Goal: Check status: Check status

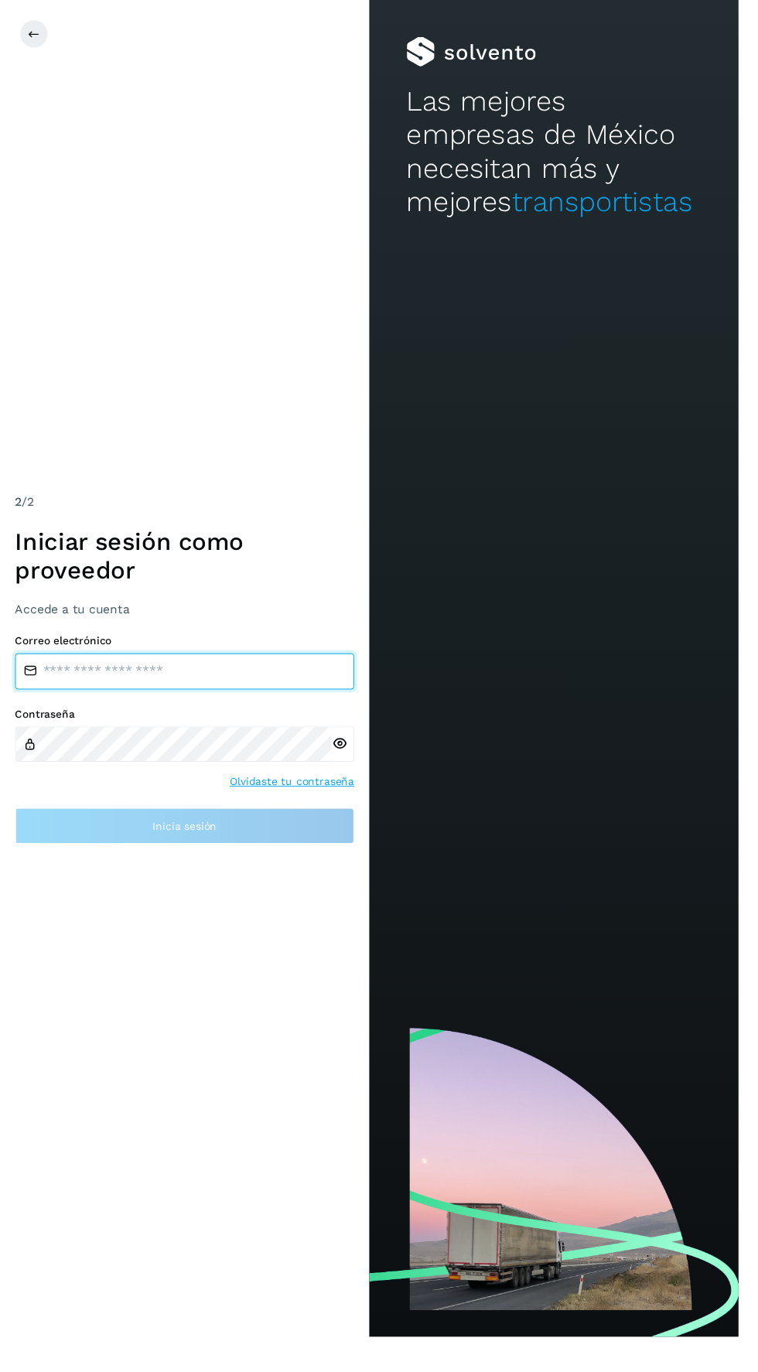
click at [91, 708] on input "email" at bounding box center [189, 689] width 348 height 37
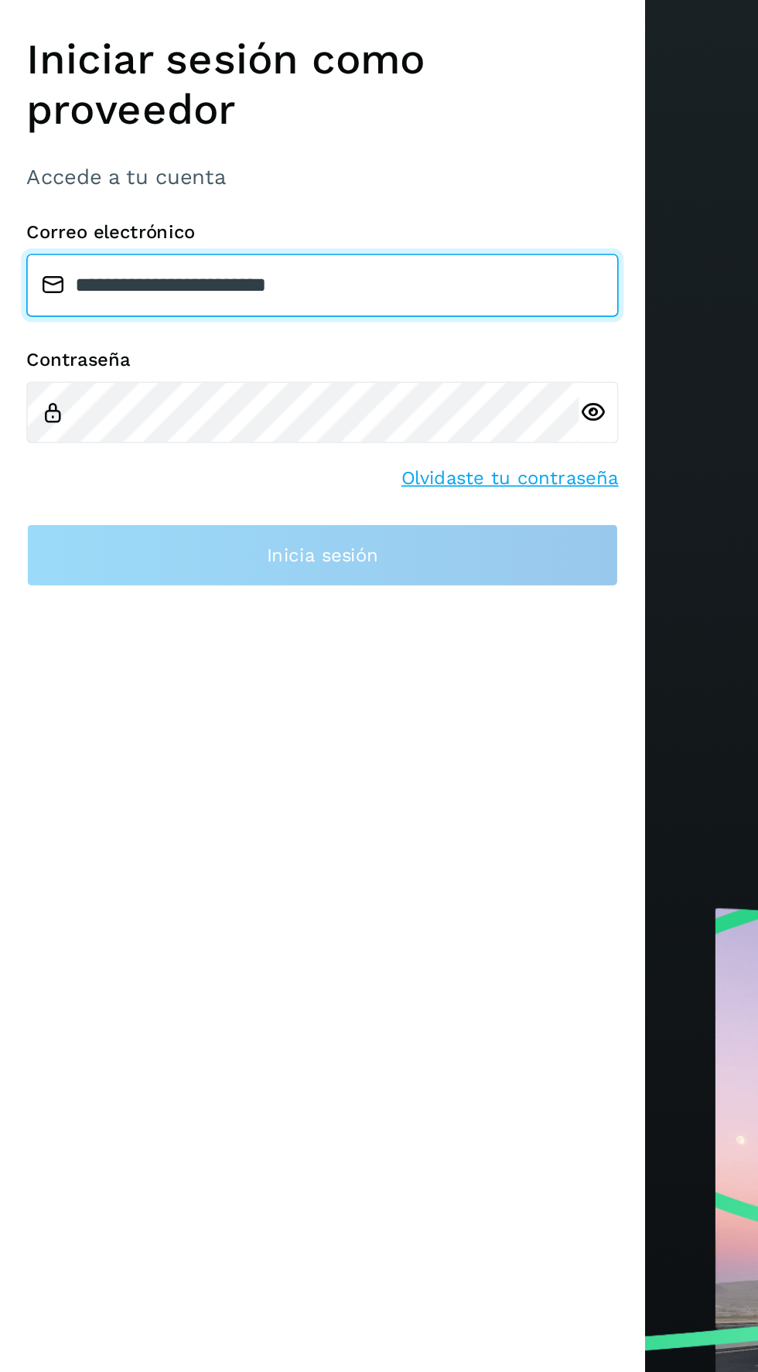
type input "**********"
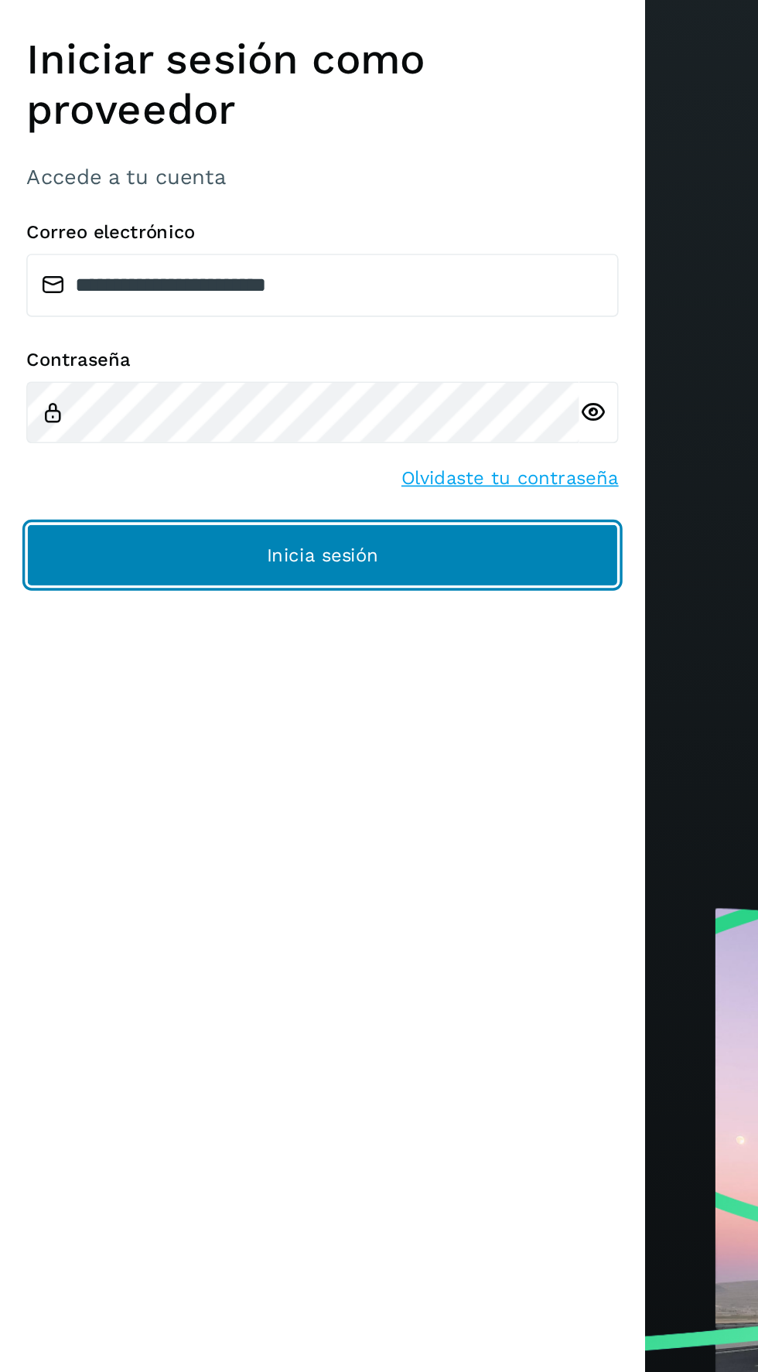
click at [87, 866] on button "Inicia sesión" at bounding box center [189, 847] width 348 height 37
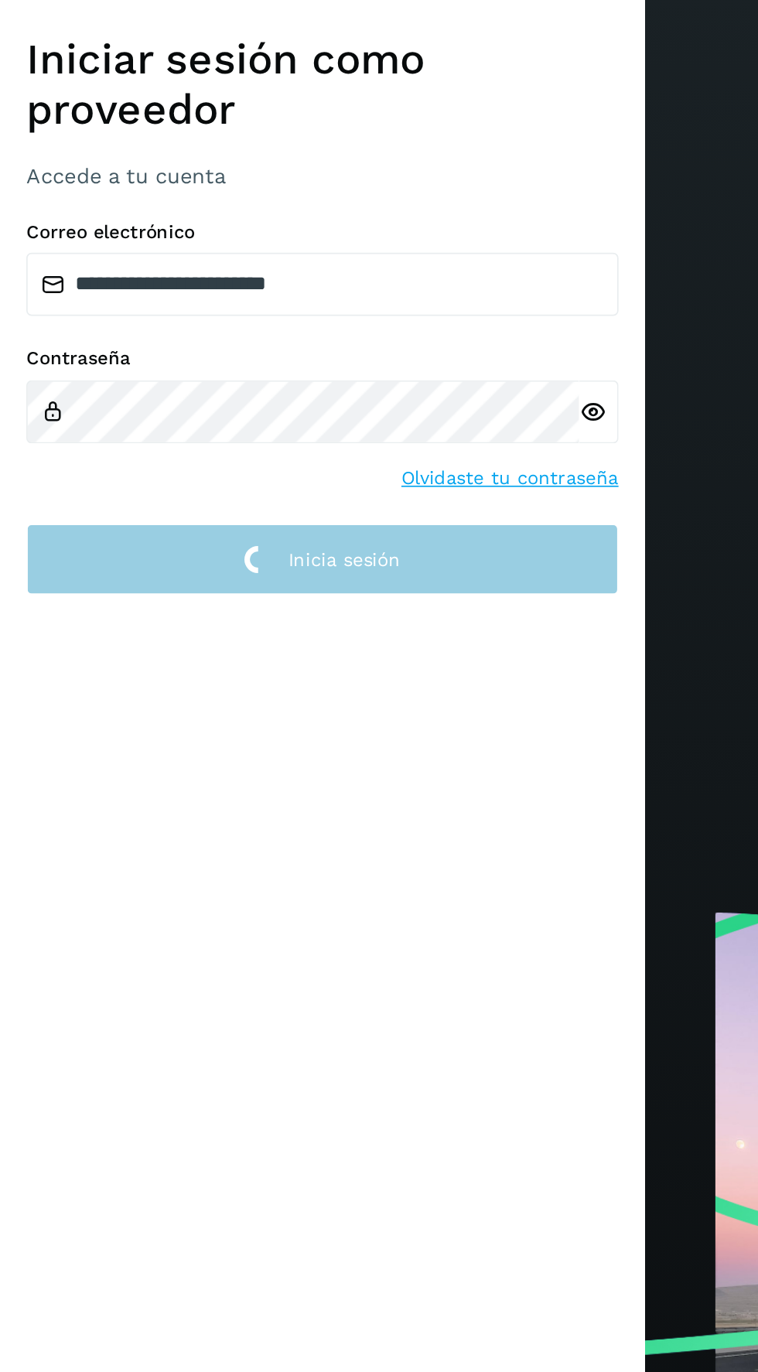
scroll to position [2, 0]
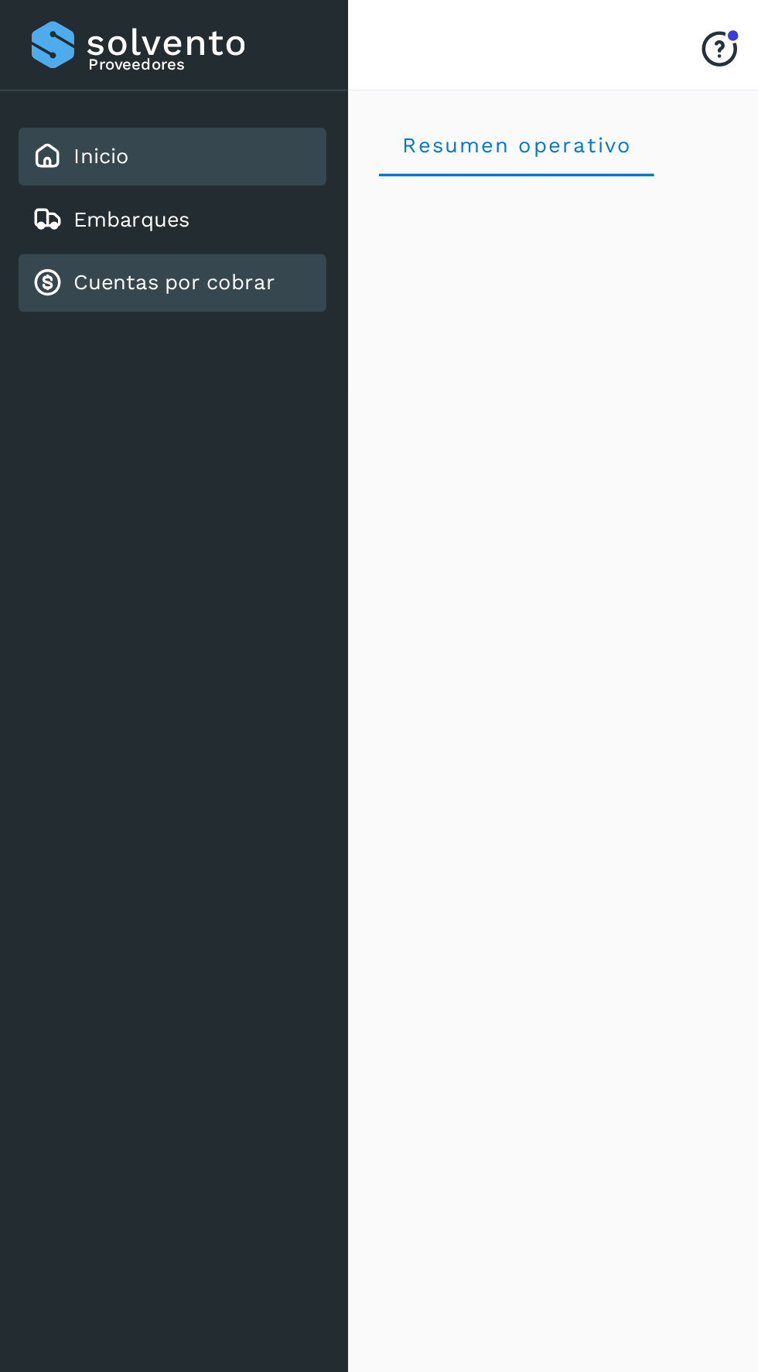
click at [77, 159] on link "Cuentas por cobrar" at bounding box center [102, 166] width 118 height 15
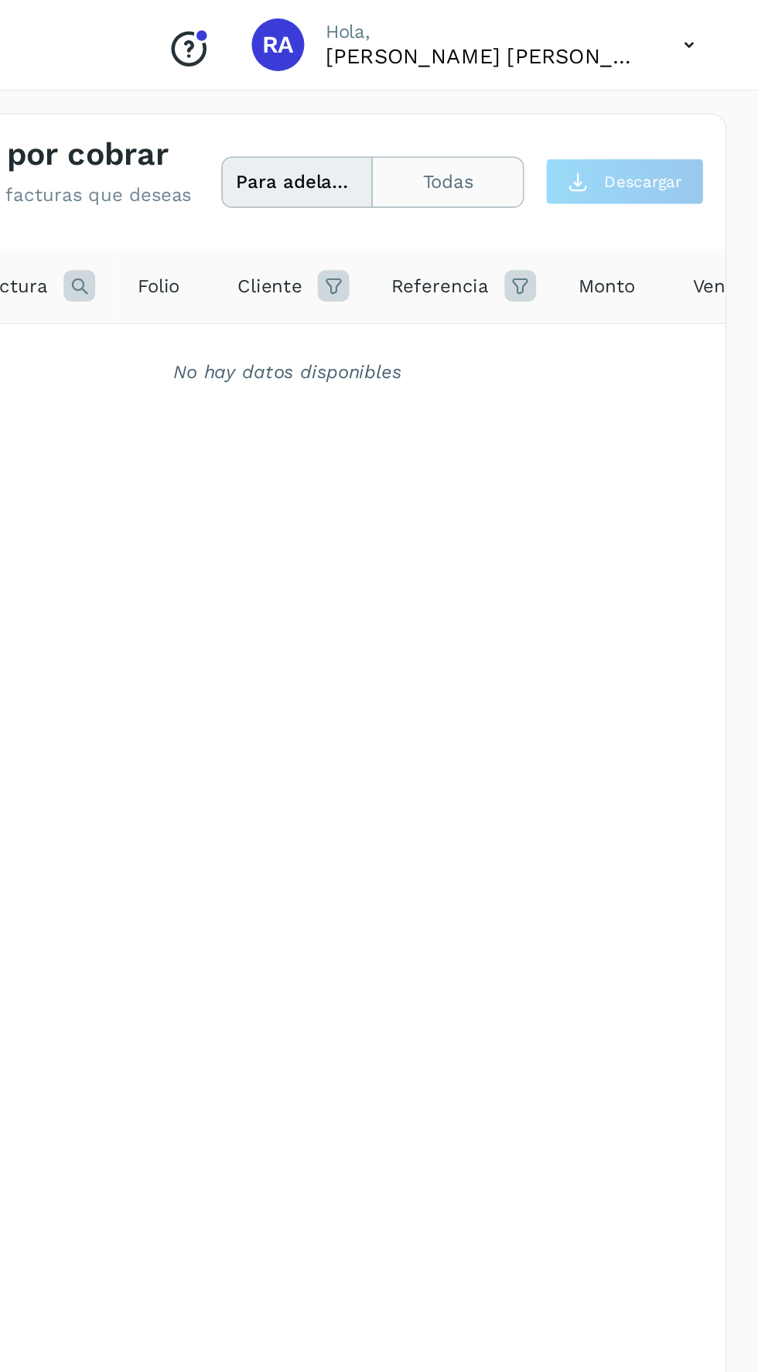
click at [582, 101] on button "Todas" at bounding box center [575, 107] width 88 height 29
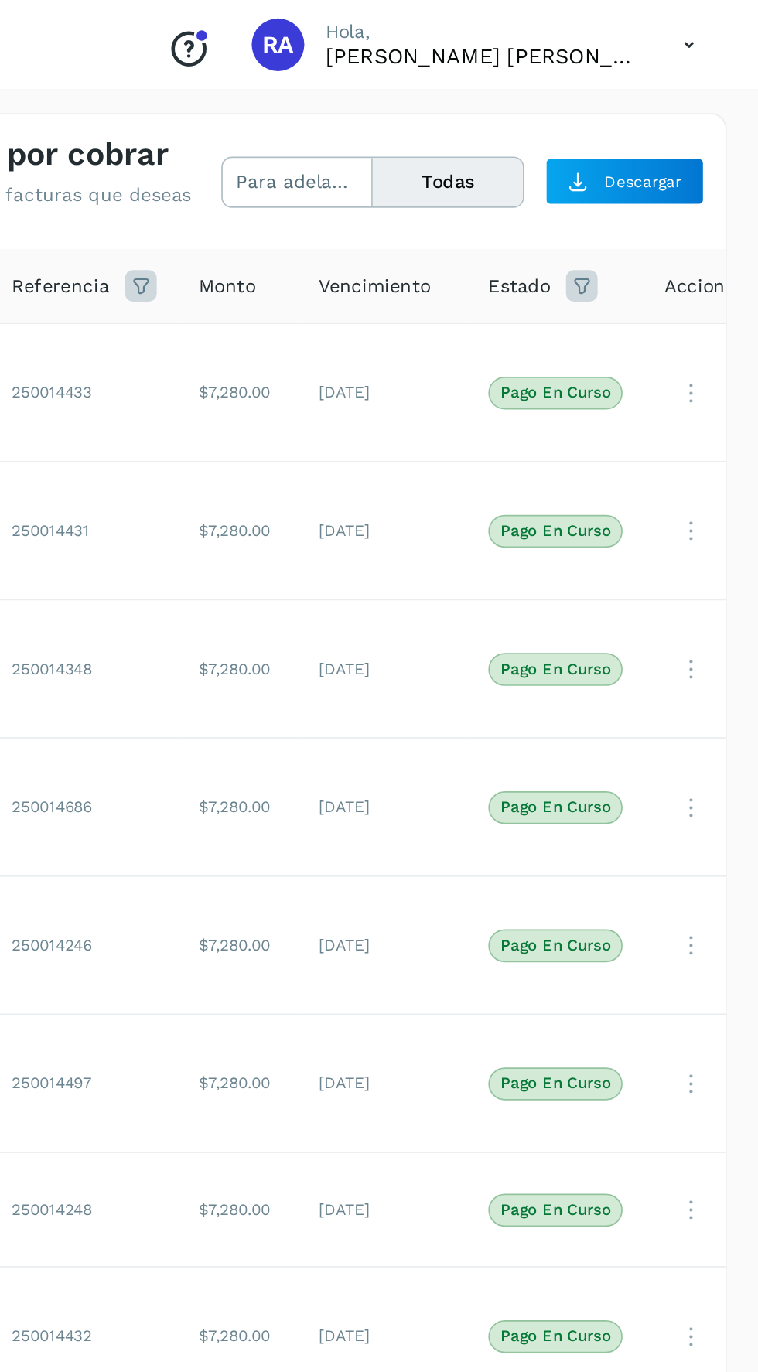
scroll to position [0, 258]
